Goal: Navigation & Orientation: Find specific page/section

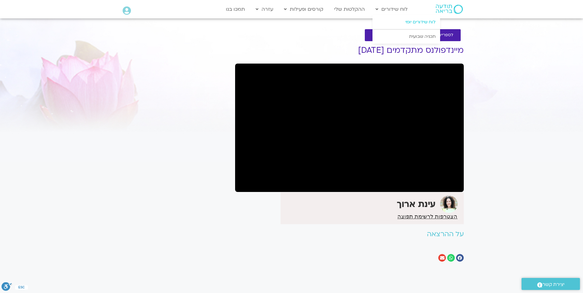
click at [409, 17] on link "לוח שידורים יומי" at bounding box center [406, 22] width 68 height 14
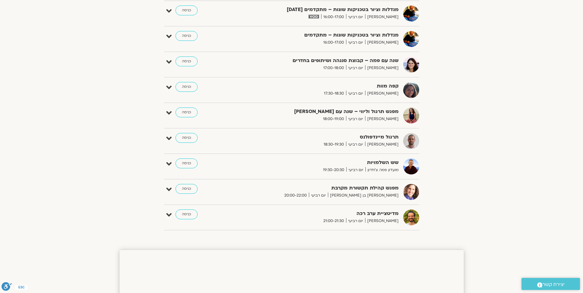
scroll to position [307, 0]
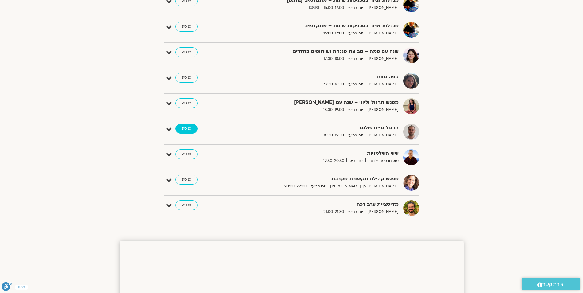
click at [184, 129] on link "כניסה" at bounding box center [186, 129] width 22 height 10
